Goal: Task Accomplishment & Management: Use online tool/utility

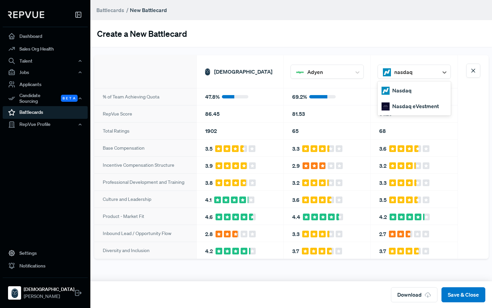
type input "nasdaq"
click at [412, 39] on div "Create a New Battlecard" at bounding box center [291, 33] width 402 height 27
click at [348, 74] on div at bounding box center [327, 72] width 41 height 12
type input "ada"
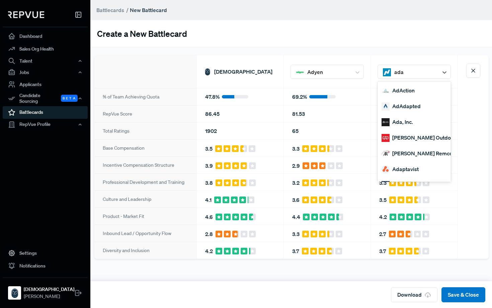
click at [427, 124] on div "Ada, Inc." at bounding box center [414, 122] width 73 height 16
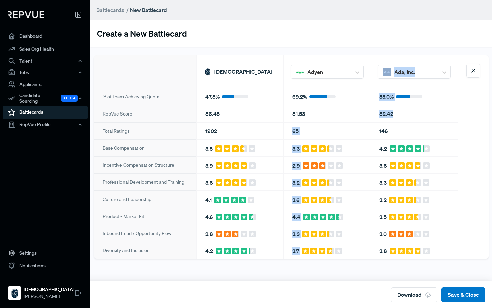
drag, startPoint x: 396, startPoint y: 113, endPoint x: 367, endPoint y: 112, distance: 29.5
click at [367, 112] on div "% of Team Achieving Quota RepVue Score Total Ratings Base Compensation Incentiv…" at bounding box center [291, 157] width 395 height 204
click at [367, 112] on div "81.53" at bounding box center [327, 113] width 87 height 17
click at [382, 114] on div "82.42" at bounding box center [414, 113] width 87 height 17
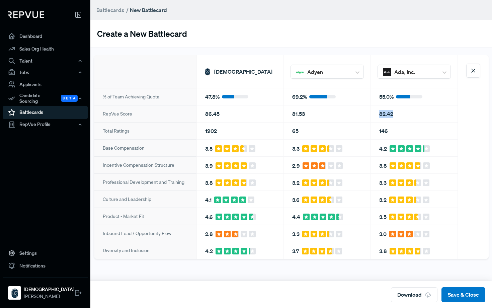
copy div "82.42"
